Goal: Task Accomplishment & Management: Use online tool/utility

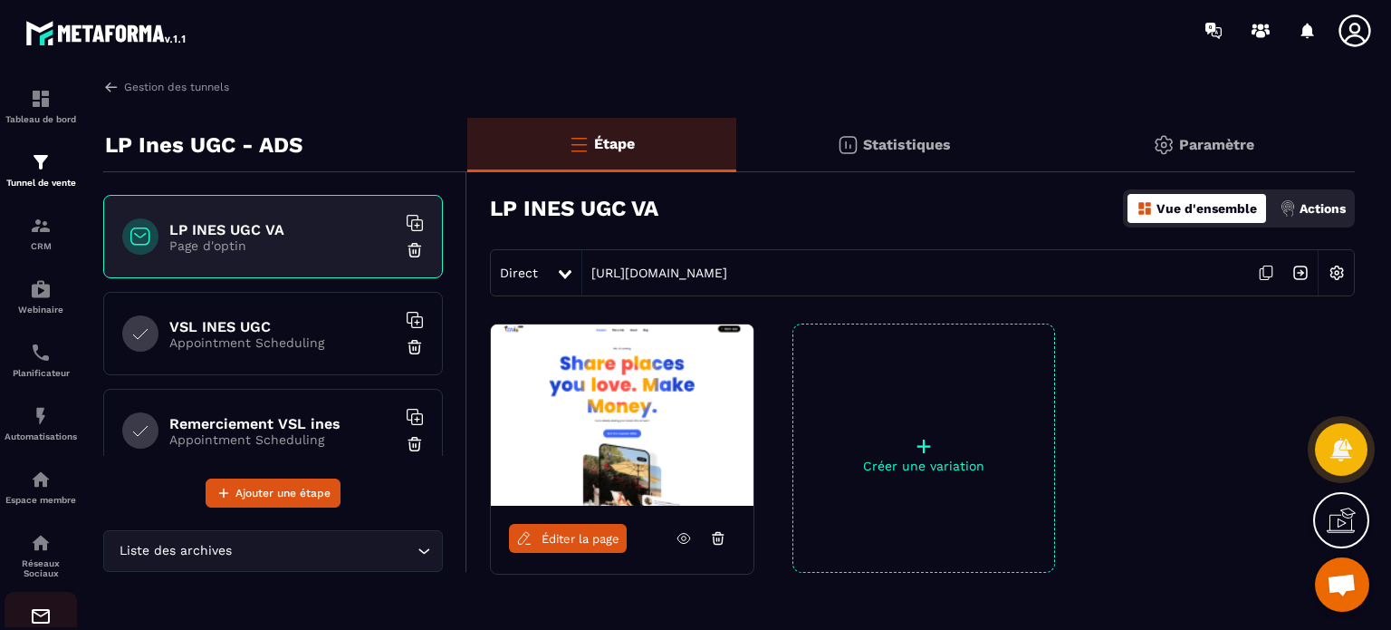
click at [36, 626] on img at bounding box center [41, 616] width 22 height 22
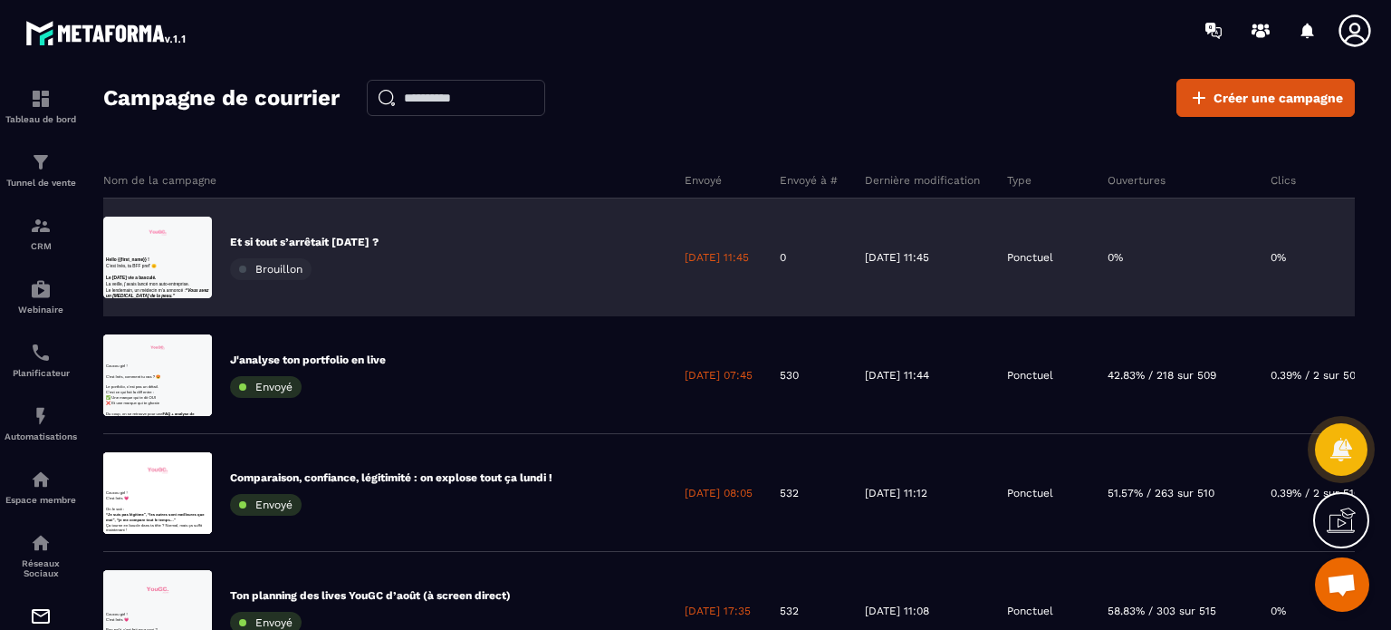
click at [362, 224] on div "Et si tout s’arrêtait demain ? Brouillon" at bounding box center [387, 257] width 568 height 118
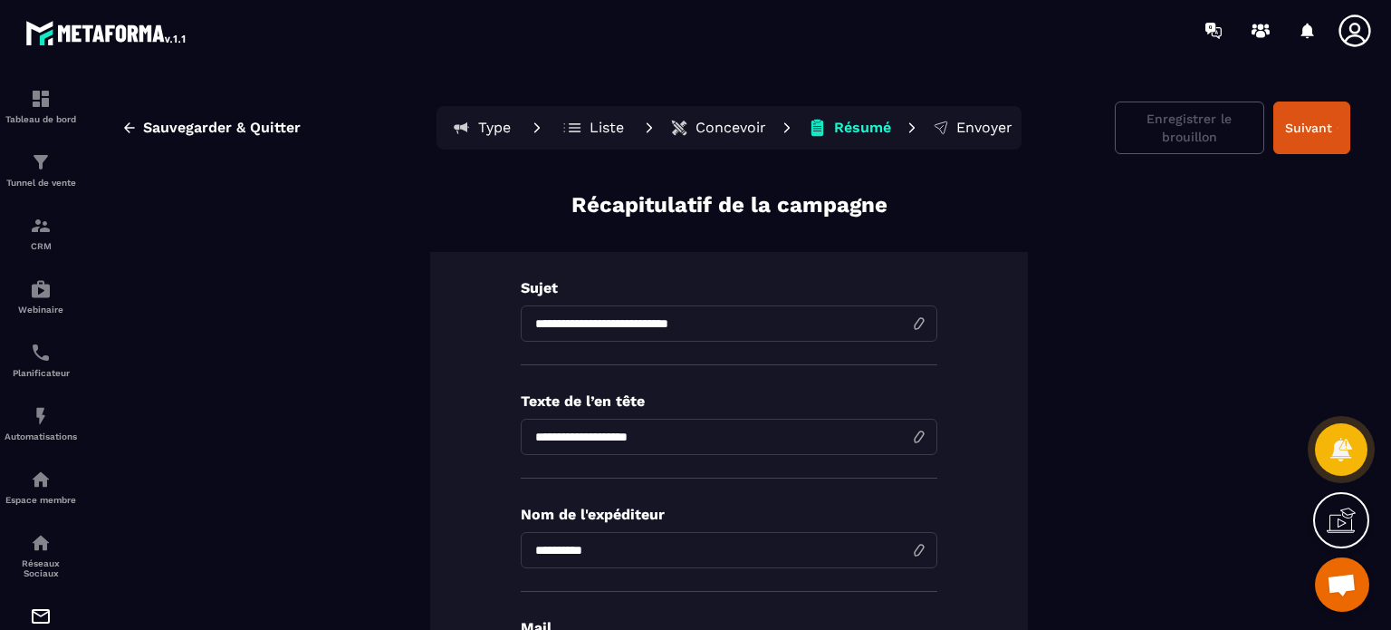
click at [480, 119] on p "Type" at bounding box center [494, 128] width 33 height 18
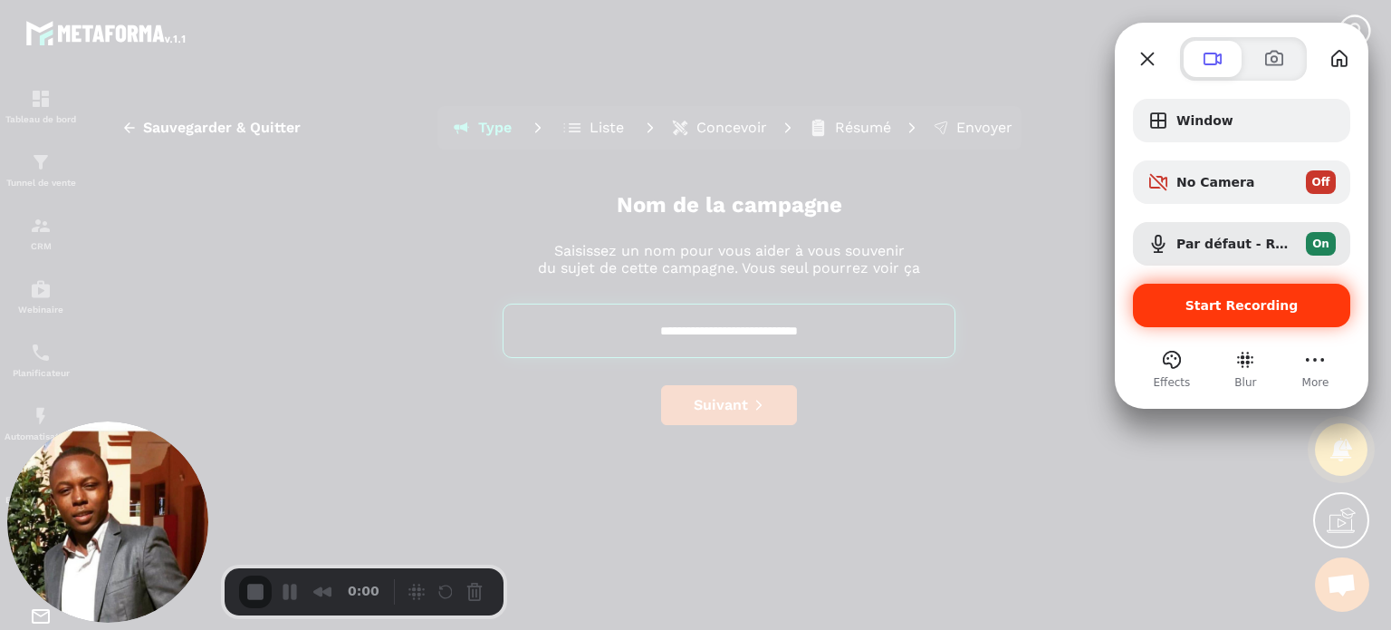
click at [1192, 312] on span "Start Recording" at bounding box center [1242, 305] width 188 height 14
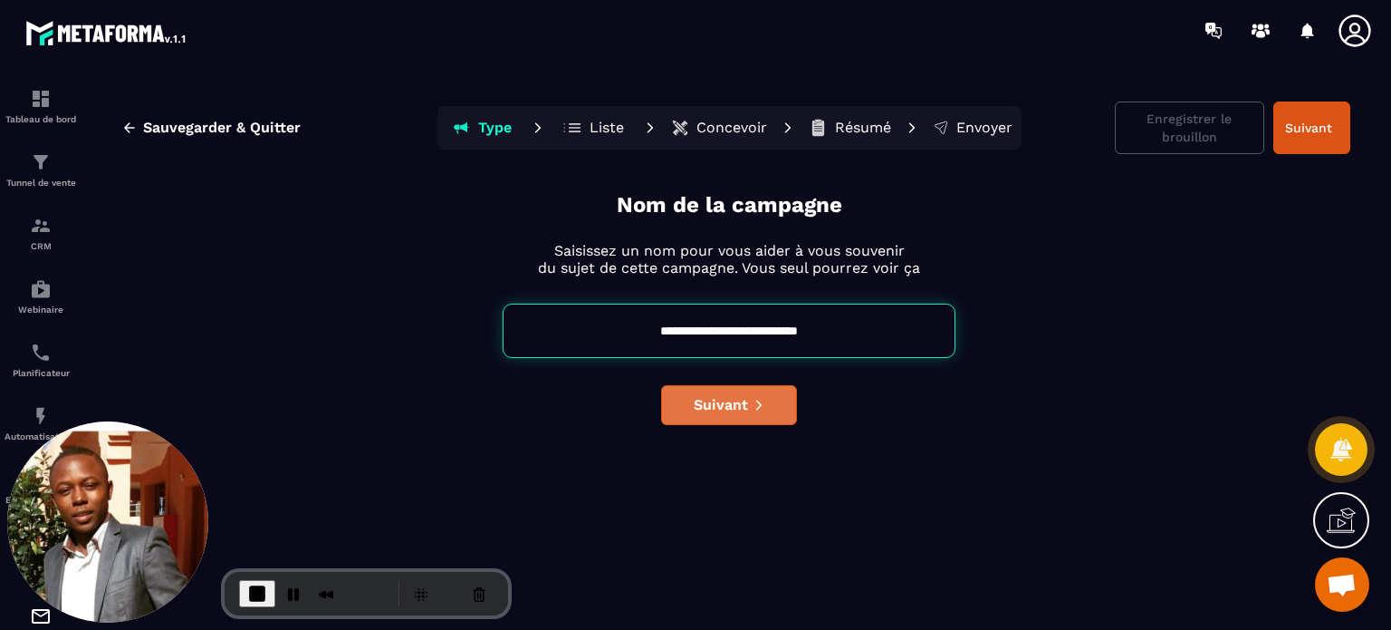
click at [714, 401] on span "Suivant" at bounding box center [721, 405] width 54 height 18
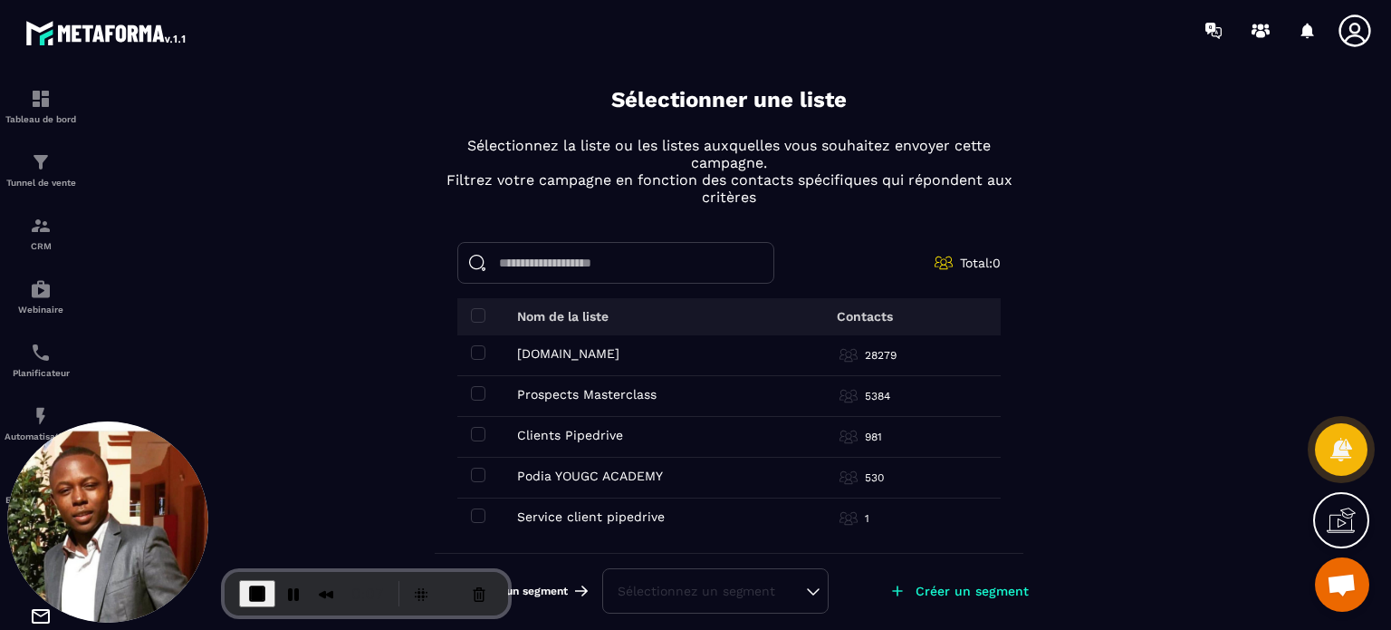
scroll to position [109, 0]
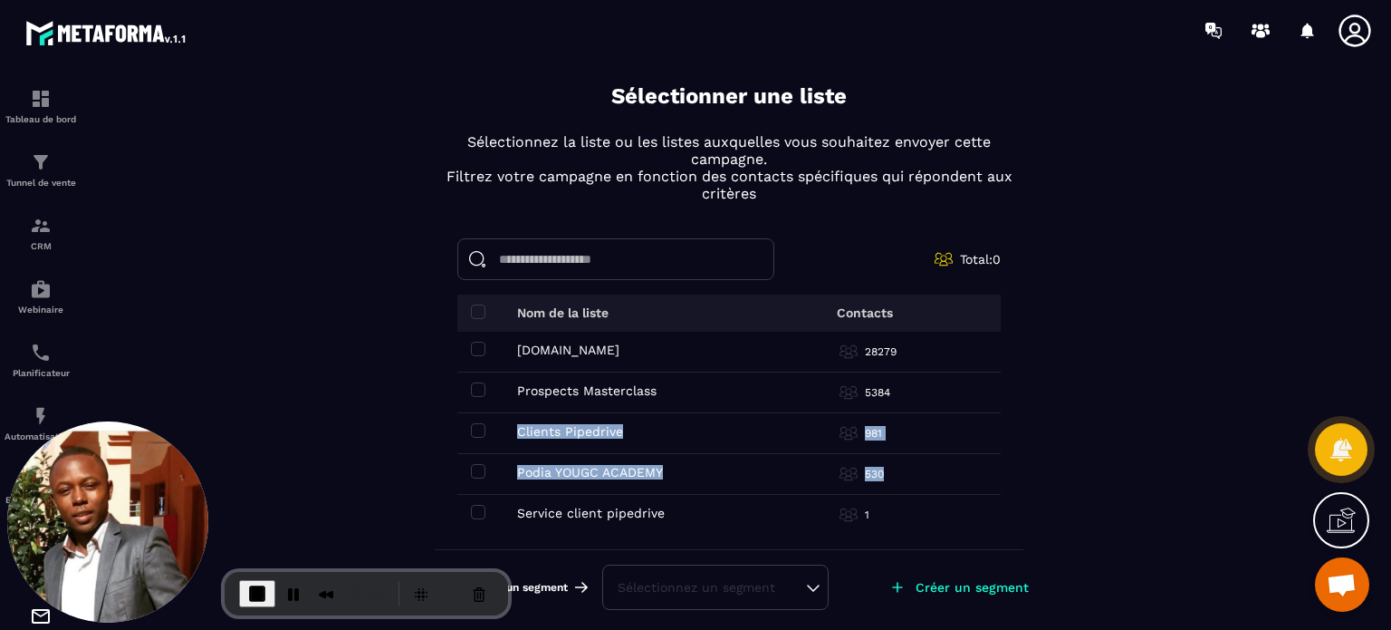
drag, startPoint x: 987, startPoint y: 480, endPoint x: 987, endPoint y: 371, distance: 108.7
click at [987, 371] on tbody "Système.io Système.io 28279 Prospects Masterclass Prospects Masterclass 5384 Cl…" at bounding box center [728, 431] width 543 height 199
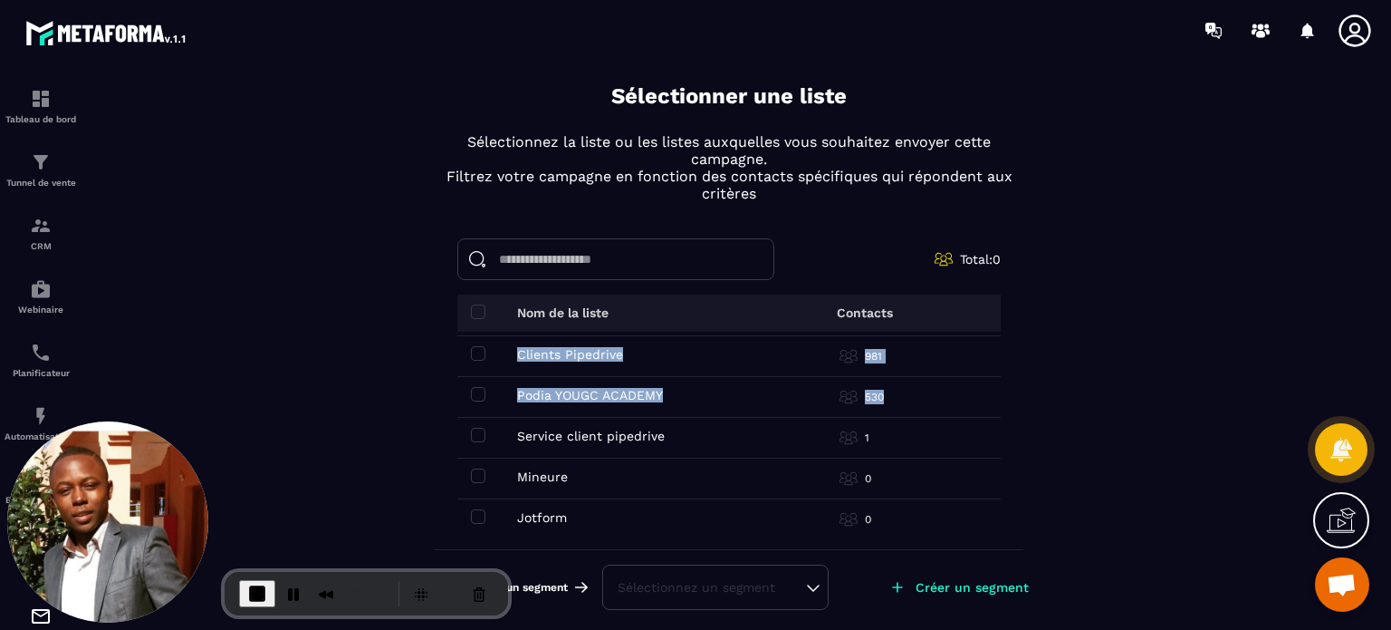
scroll to position [125, 0]
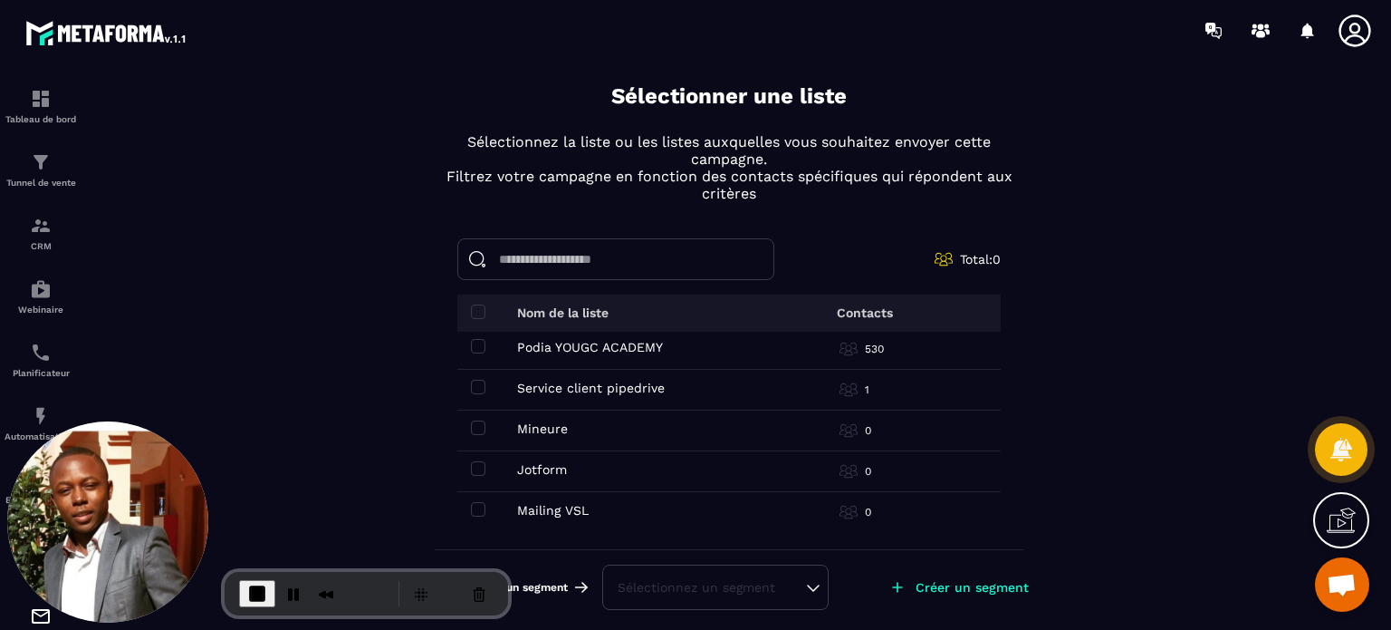
click at [1054, 390] on div "Sauvegarder & Quitter Type Liste Concevoir Résumé Envoyer Enregistrer le brouil…" at bounding box center [729, 362] width 1288 height 566
click at [471, 380] on span at bounding box center [478, 387] width 14 height 14
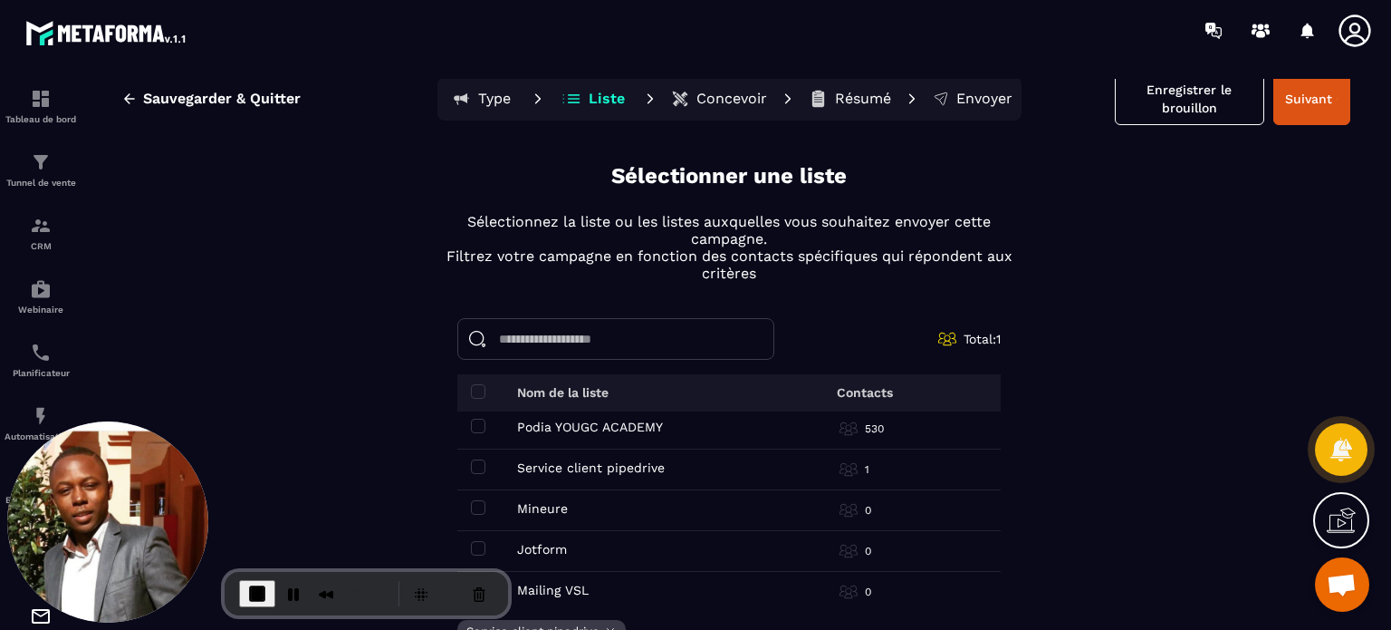
scroll to position [52, 0]
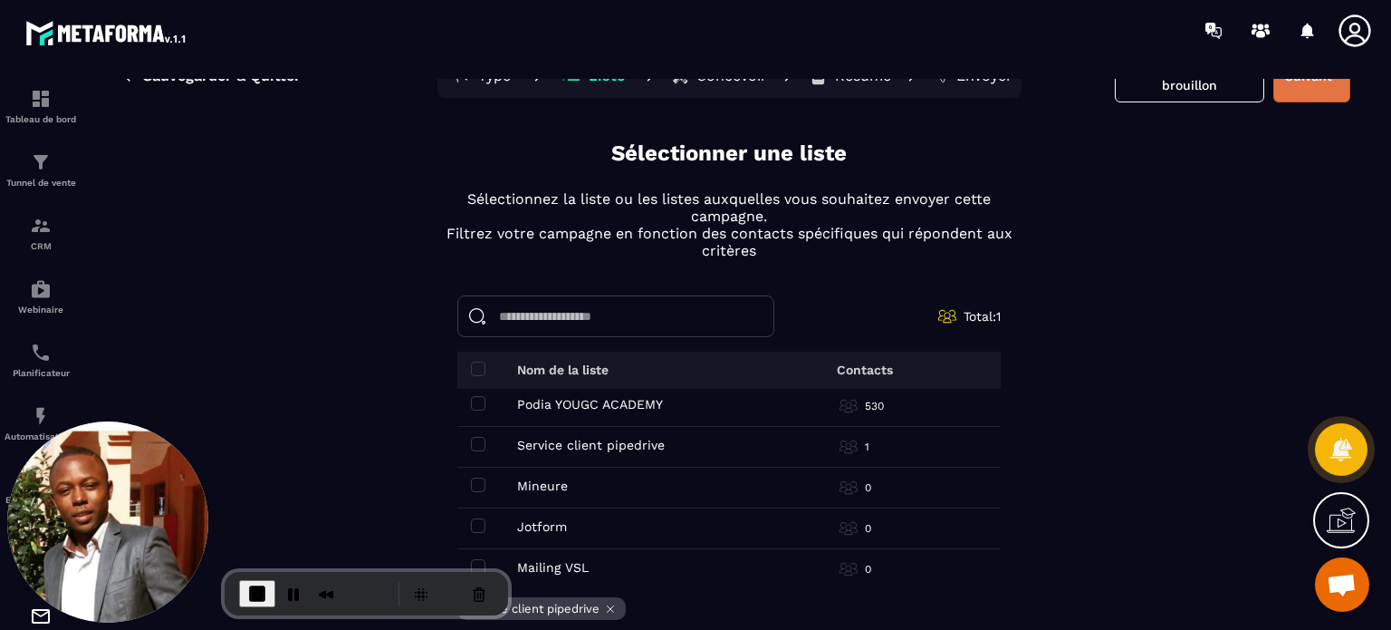
click at [1297, 89] on button "Suivant" at bounding box center [1312, 76] width 77 height 53
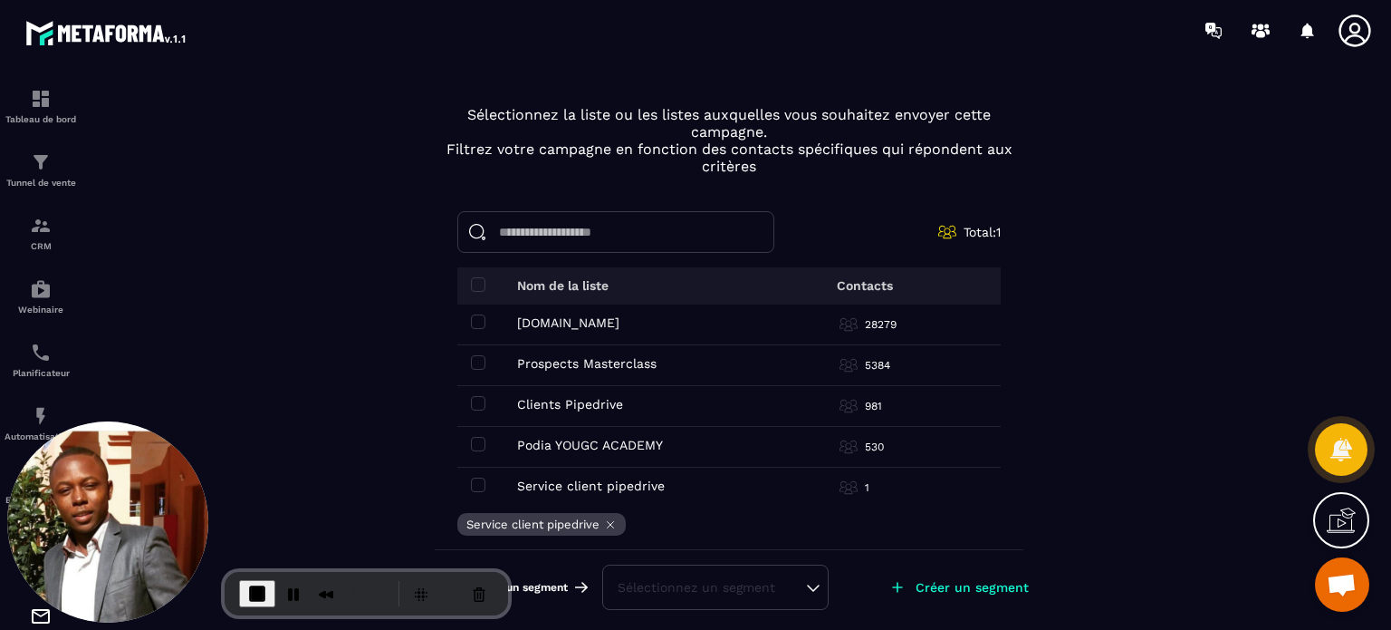
scroll to position [0, 0]
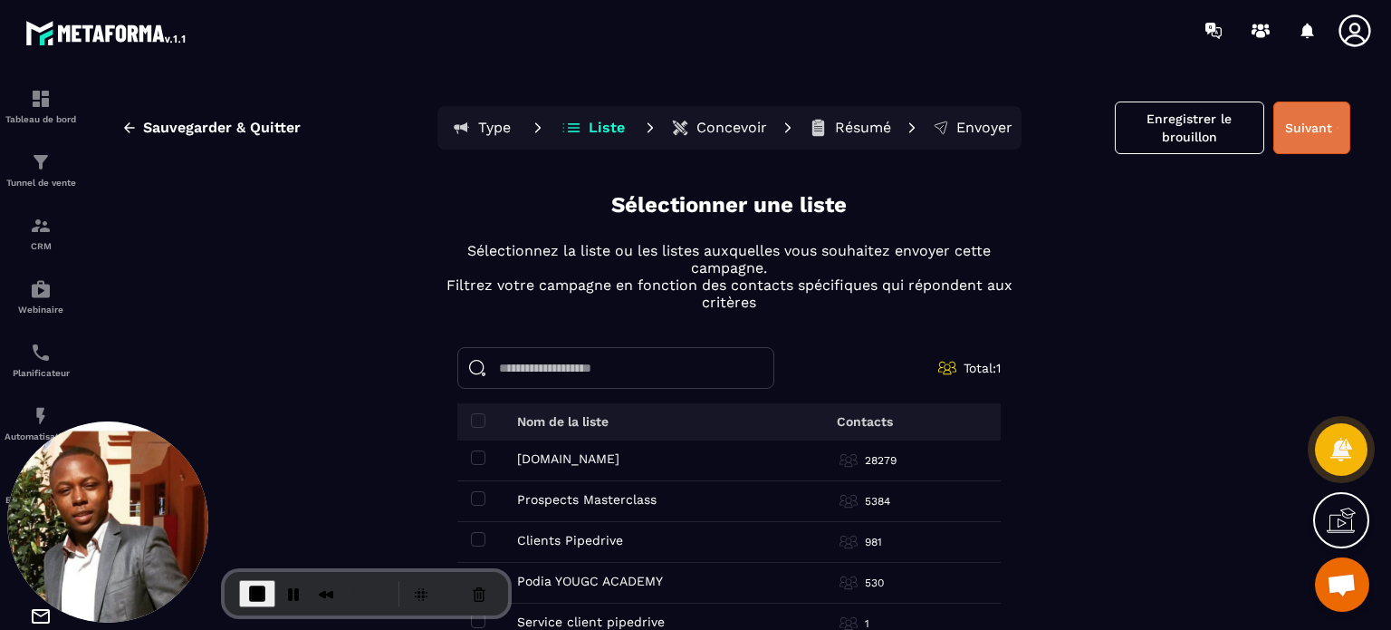
click at [1301, 130] on button "Suivant" at bounding box center [1312, 127] width 77 height 53
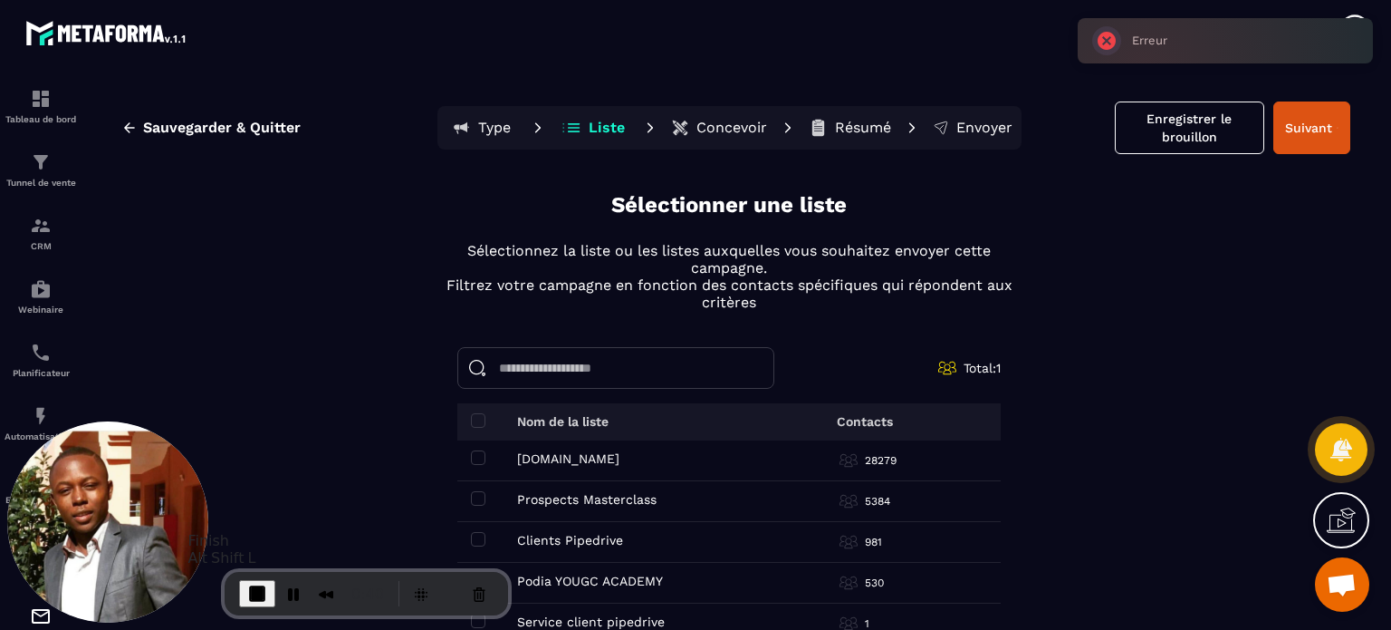
click at [248, 607] on button "End Recording" at bounding box center [257, 593] width 36 height 27
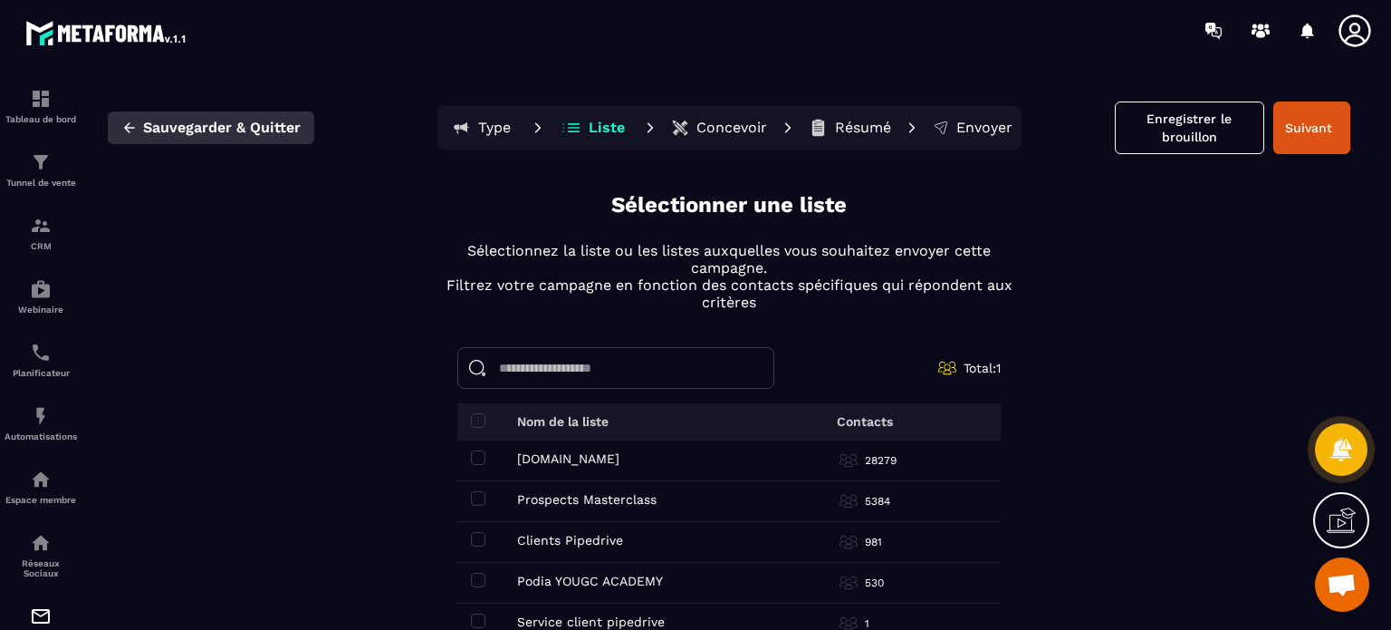
click at [139, 126] on button "Sauvegarder & Quitter" at bounding box center [211, 127] width 207 height 33
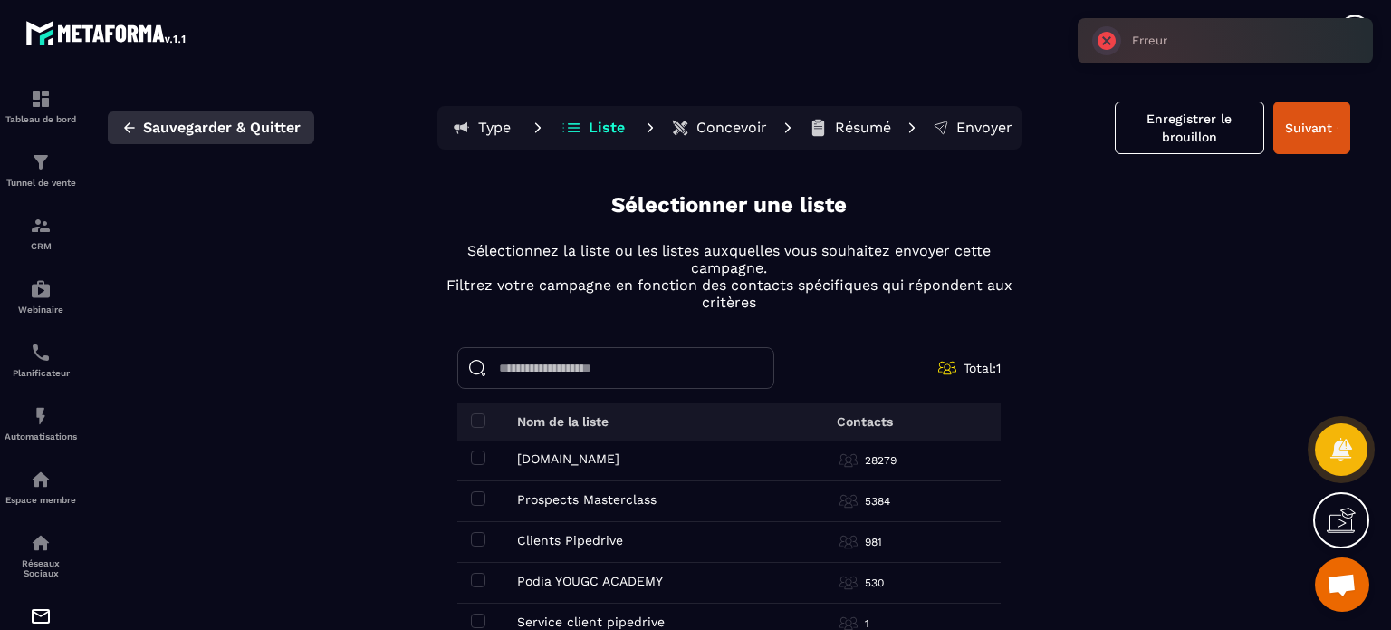
click at [139, 126] on button "Sauvegarder & Quitter" at bounding box center [211, 127] width 207 height 33
click at [32, 618] on img at bounding box center [41, 616] width 22 height 22
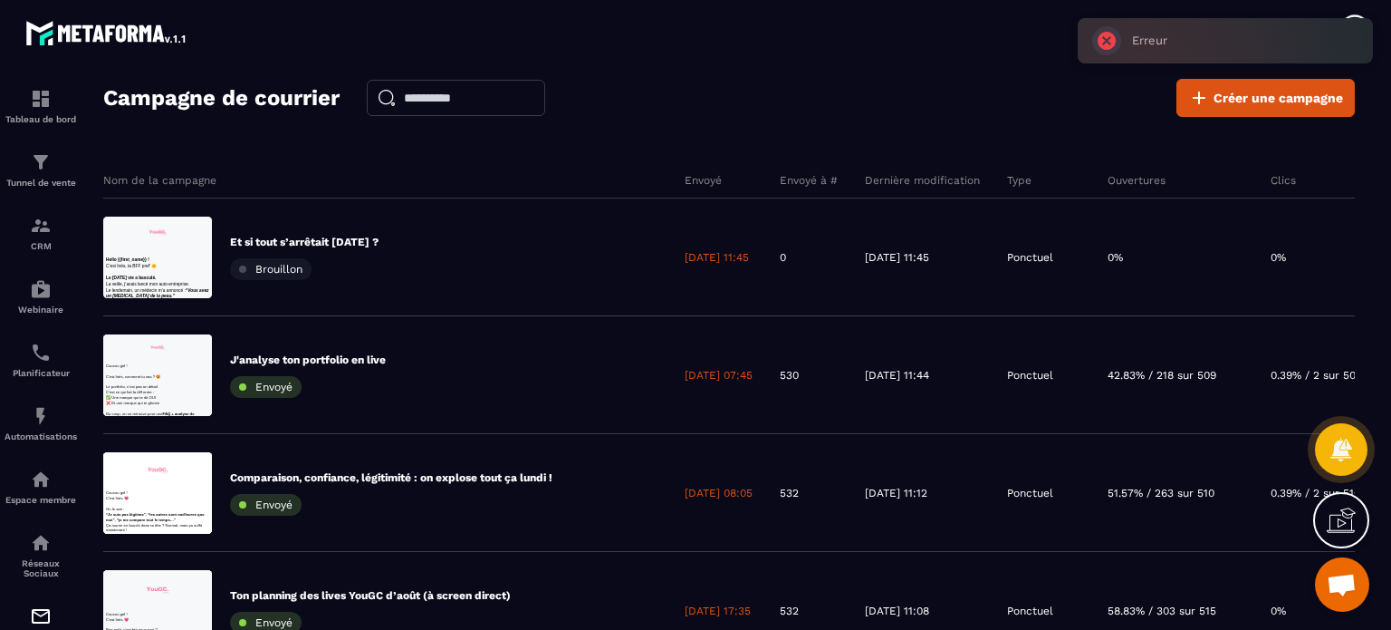
click at [899, 130] on div "Campagne de courrier Créer une campagne Nom de la campagne Envoyé Envoyé à # De…" at bounding box center [729, 362] width 1252 height 566
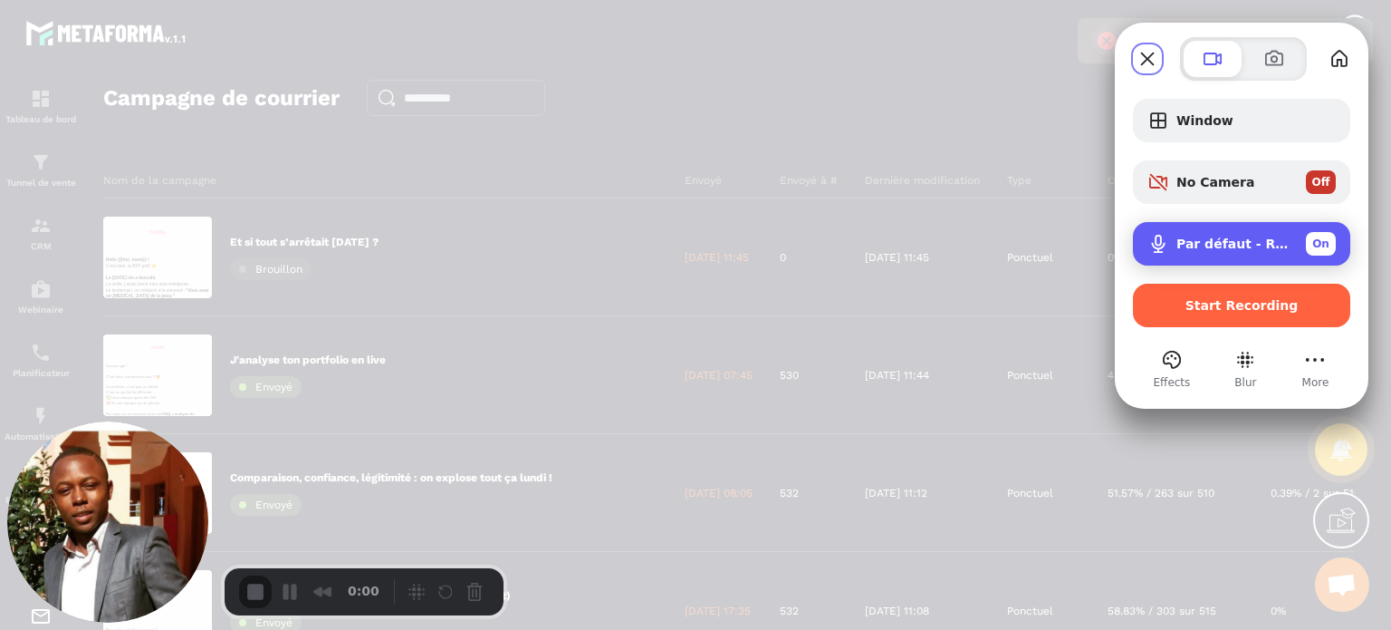
click at [1213, 240] on span "Par défaut - Réseau de microphones (2- Technologie Intel® Smart Sound pour micr…" at bounding box center [1234, 243] width 115 height 14
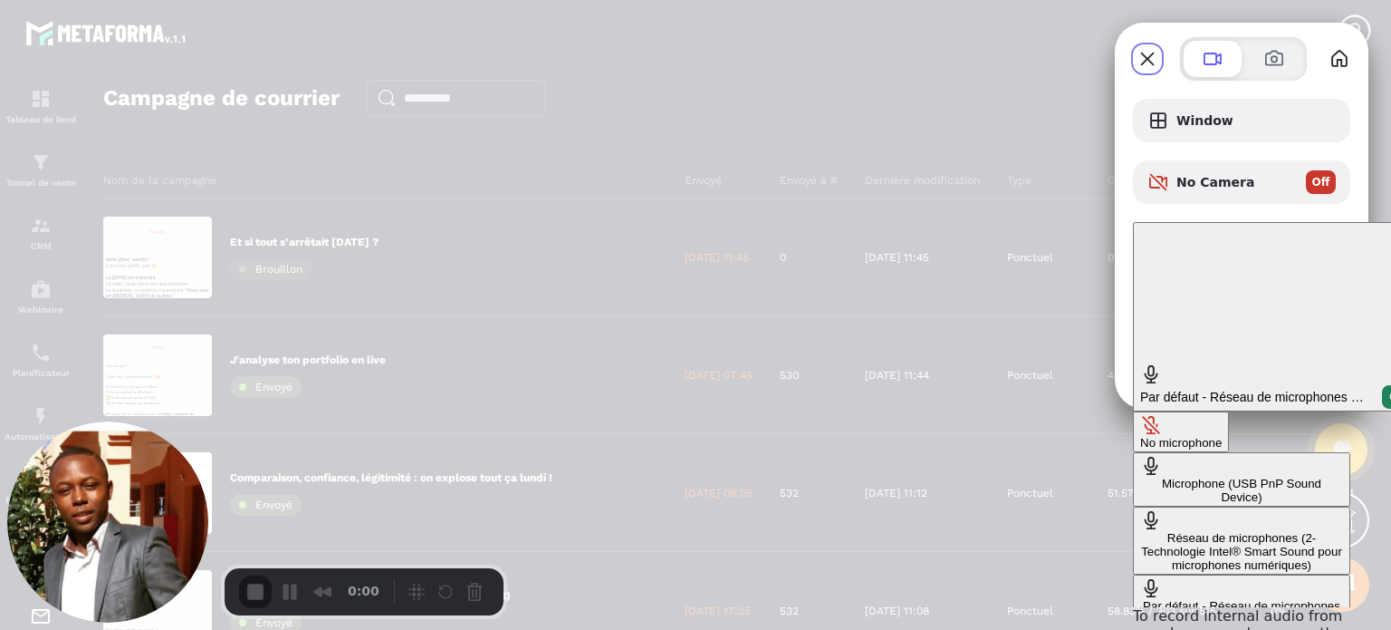
click at [1133, 452] on Device\) "Microphone (USB PnP Sound Device)" at bounding box center [1241, 479] width 217 height 54
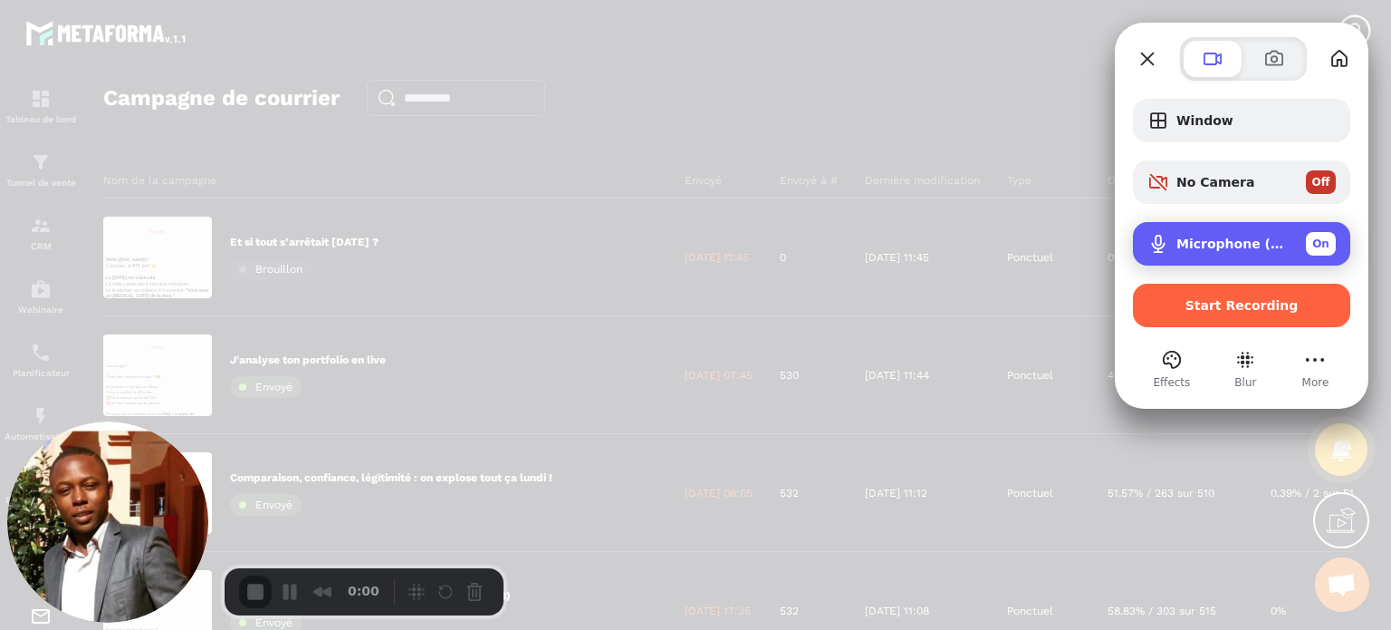
click at [1203, 252] on div "Microphone (USB PnP Sound Device) On" at bounding box center [1256, 244] width 159 height 24
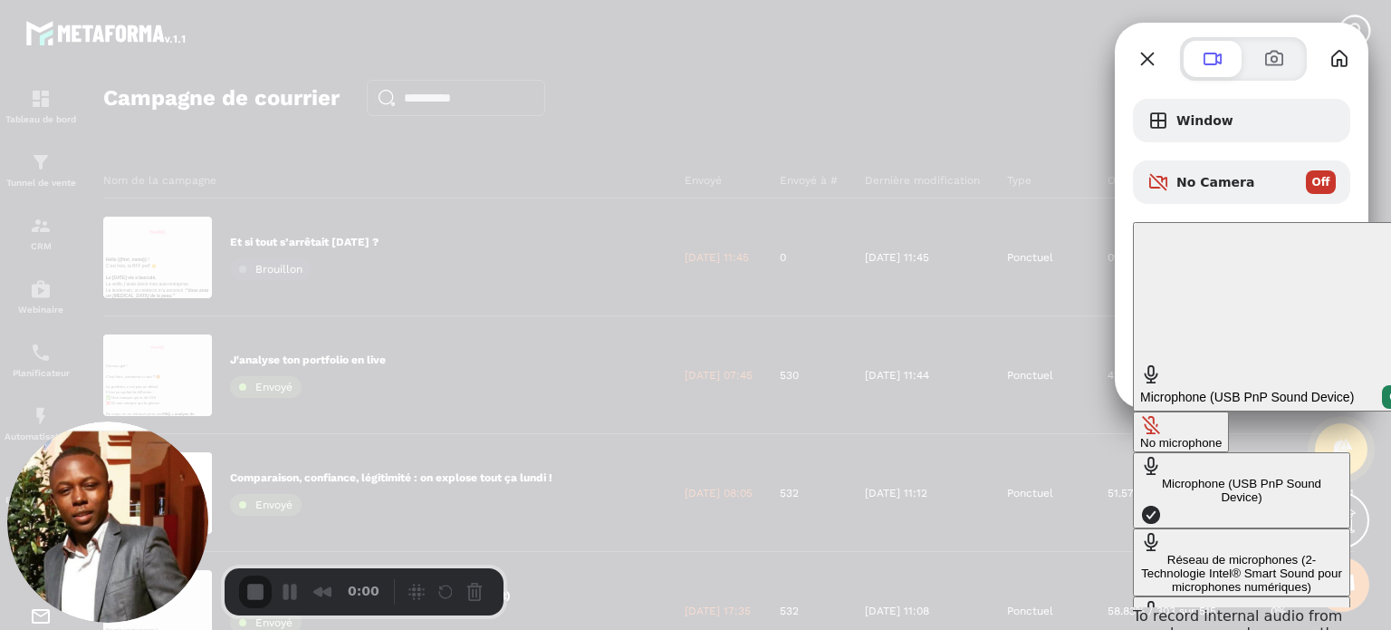
click at [1133, 411] on button "No microphone" at bounding box center [1181, 431] width 96 height 41
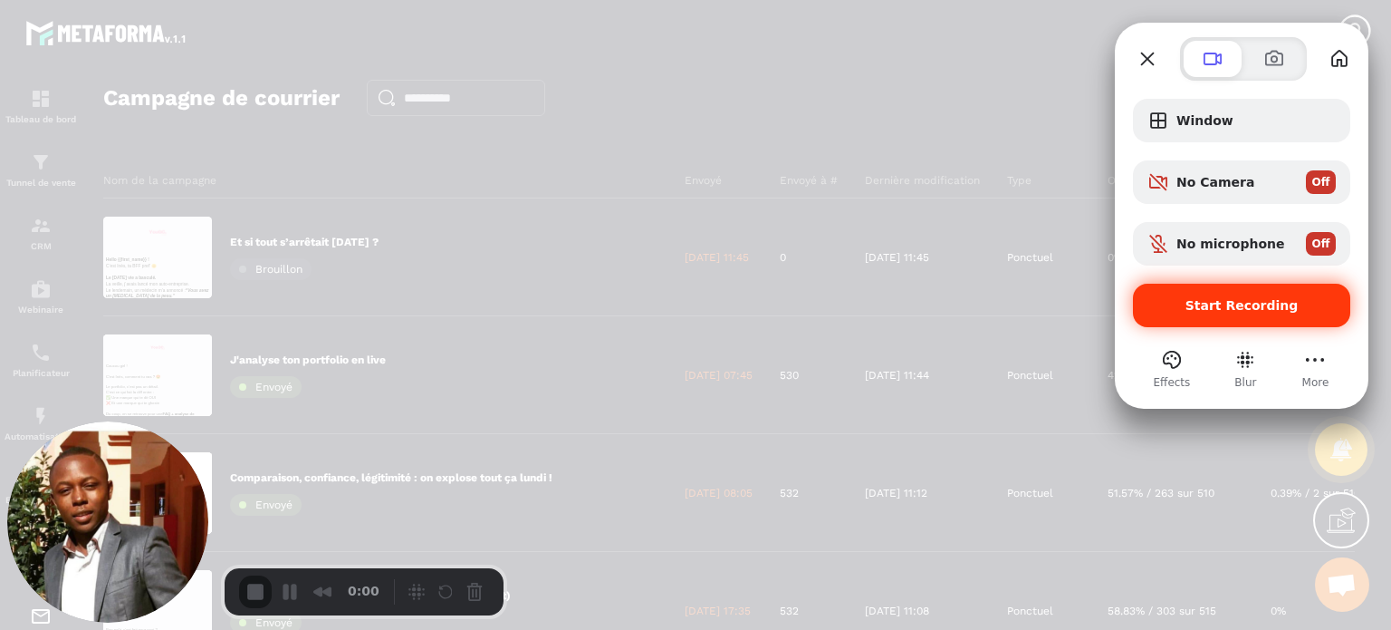
click at [1211, 298] on span "Start Recording" at bounding box center [1242, 305] width 113 height 14
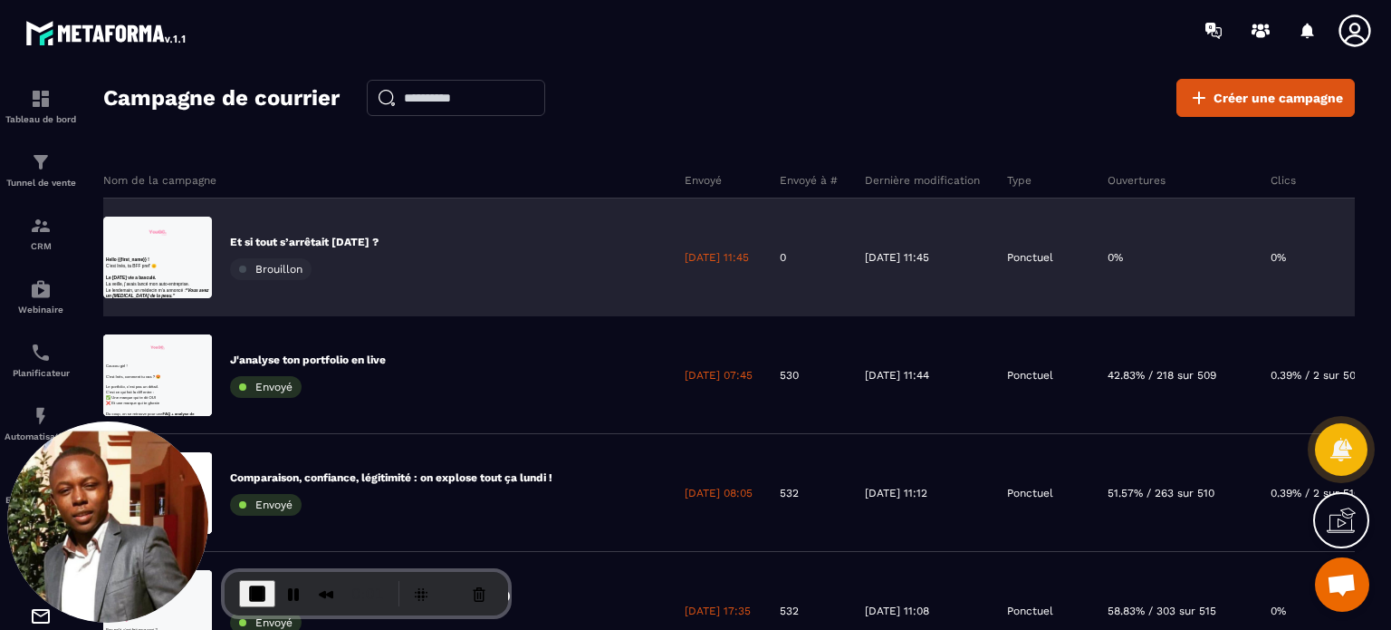
click at [315, 244] on p "Et si tout s’arrêtait [DATE] ?" at bounding box center [304, 242] width 149 height 14
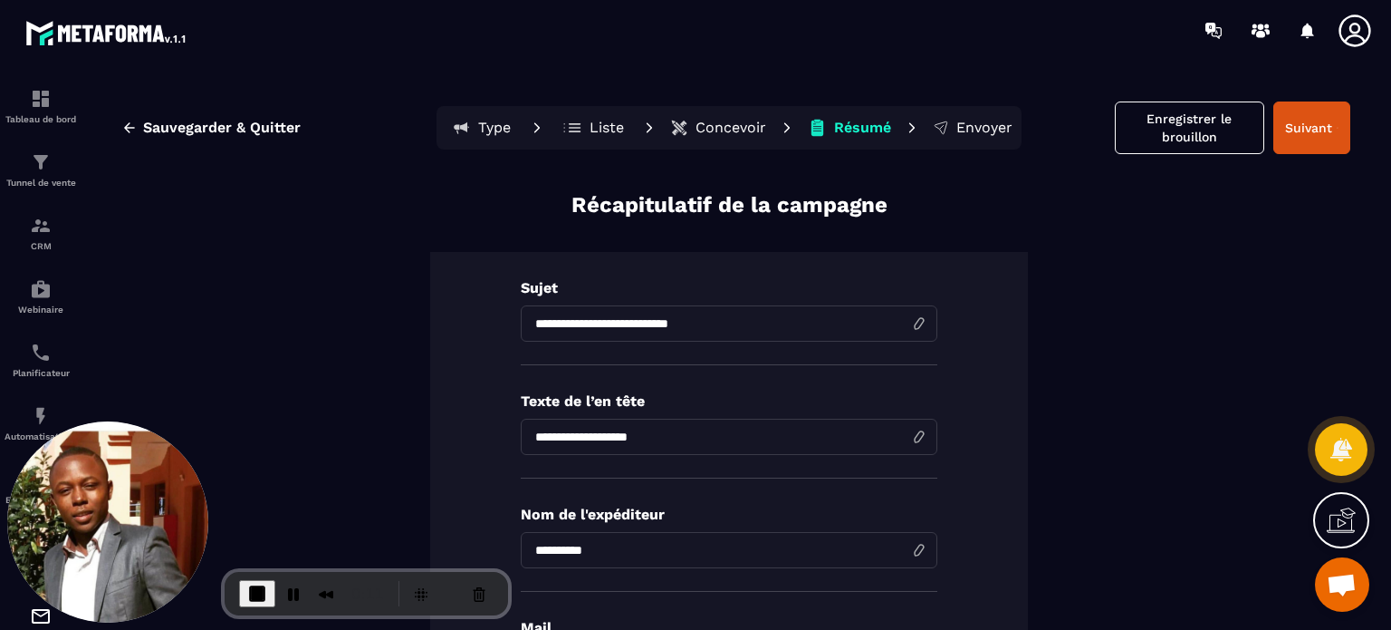
click at [977, 130] on p "Envoyer" at bounding box center [985, 128] width 56 height 18
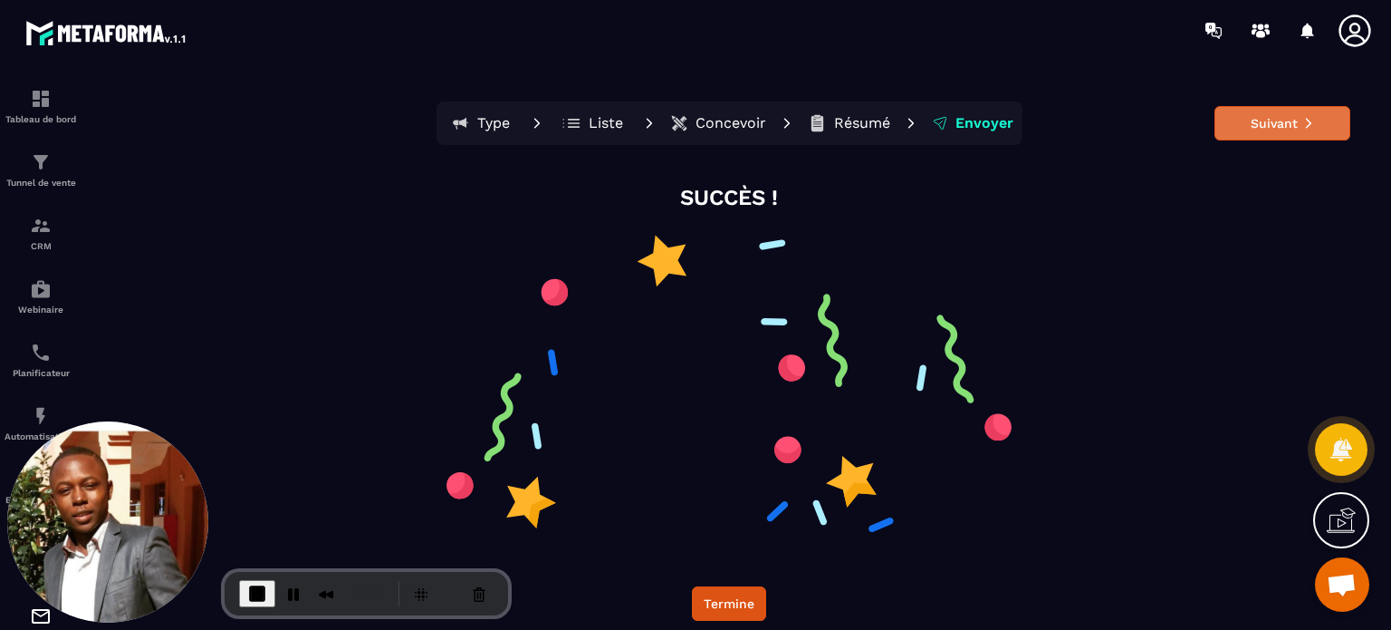
click at [1239, 127] on button "Suivant" at bounding box center [1283, 123] width 136 height 34
